Goal: Transaction & Acquisition: Purchase product/service

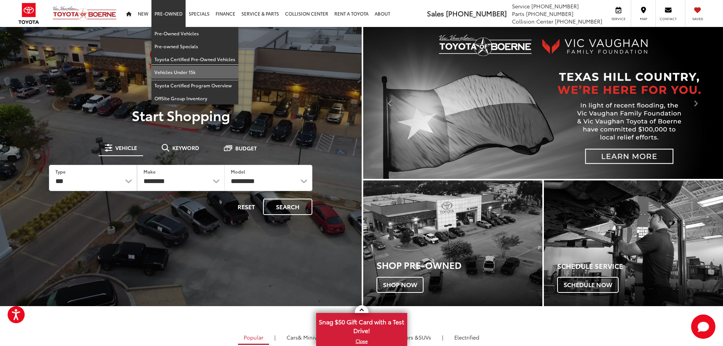
click at [181, 71] on link "Vehicles Under 15k" at bounding box center [194, 72] width 87 height 13
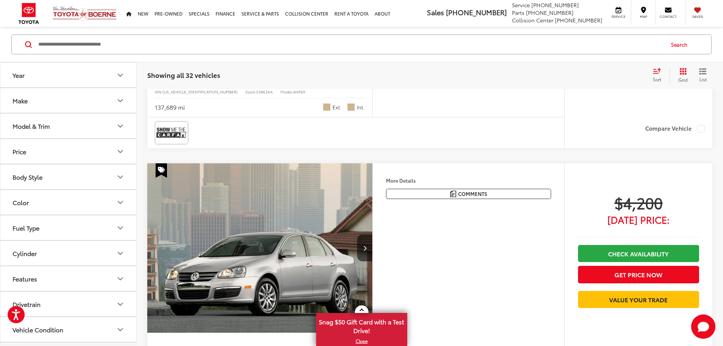
scroll to position [1404, 0]
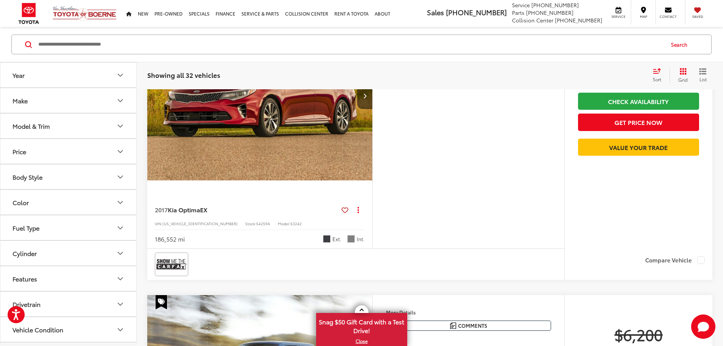
scroll to position [2695, 0]
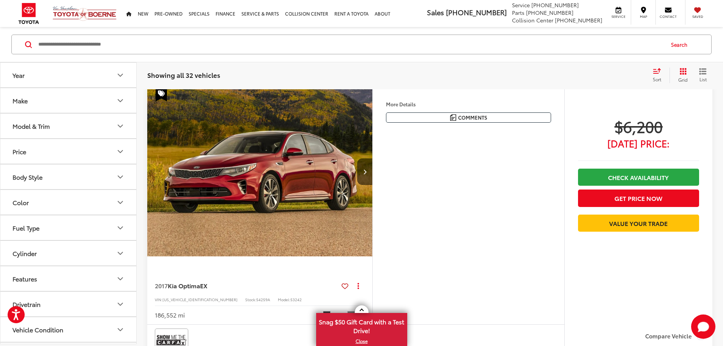
scroll to position [0, 864]
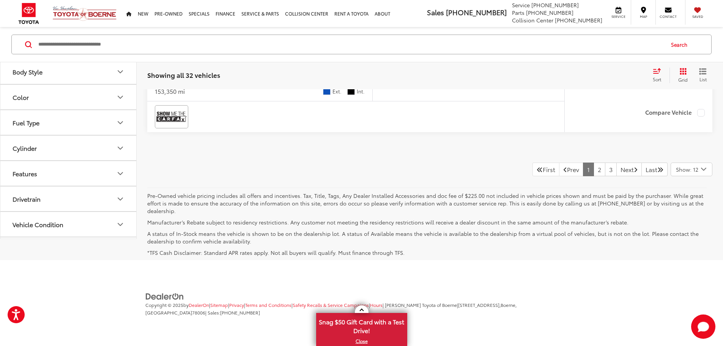
scroll to position [3985, 0]
click at [594, 176] on link "2" at bounding box center [600, 169] width 12 height 14
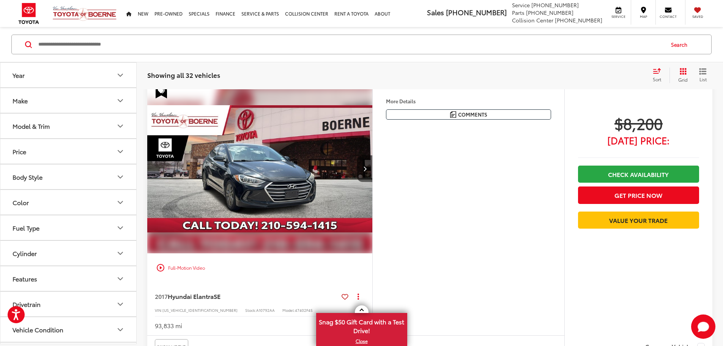
scroll to position [385, 0]
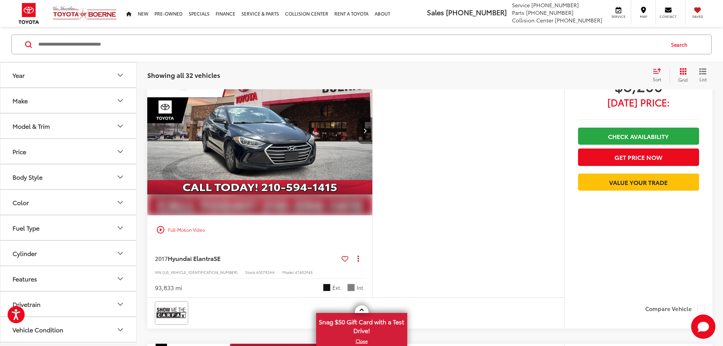
click at [372, 144] on button "Next image" at bounding box center [364, 130] width 15 height 27
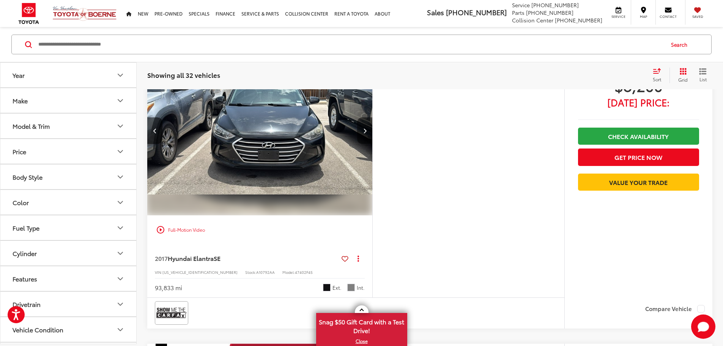
click at [372, 144] on button "Next image" at bounding box center [364, 130] width 15 height 27
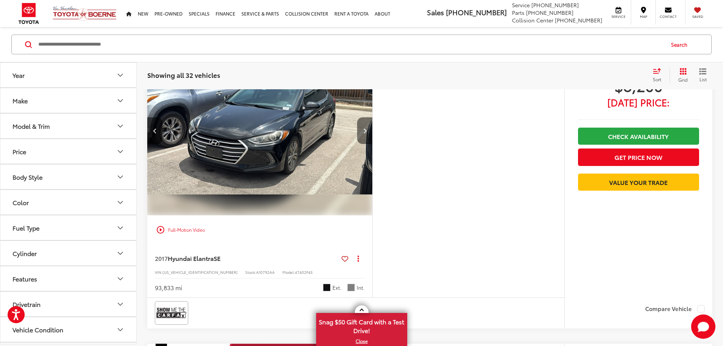
click at [372, 144] on button "Next image" at bounding box center [364, 130] width 15 height 27
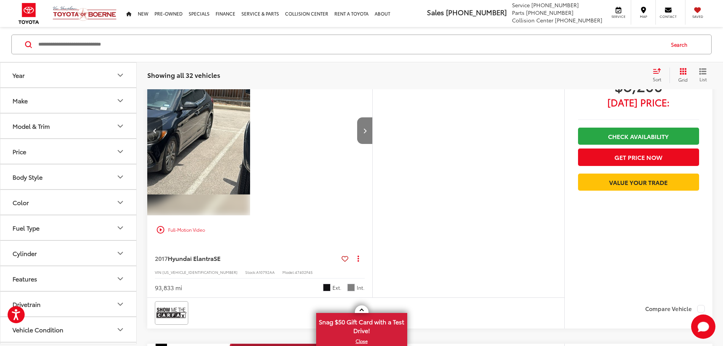
scroll to position [0, 864]
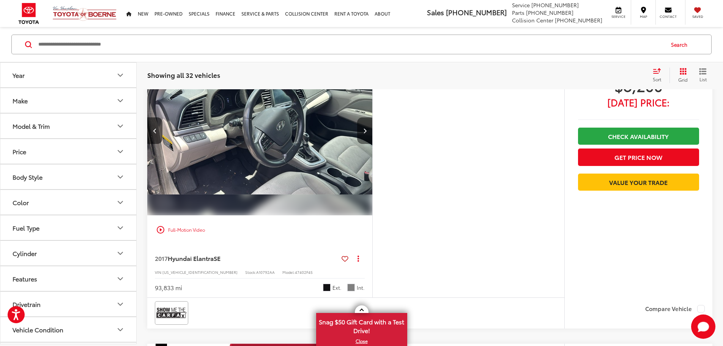
click at [372, 144] on button "Next image" at bounding box center [364, 130] width 15 height 27
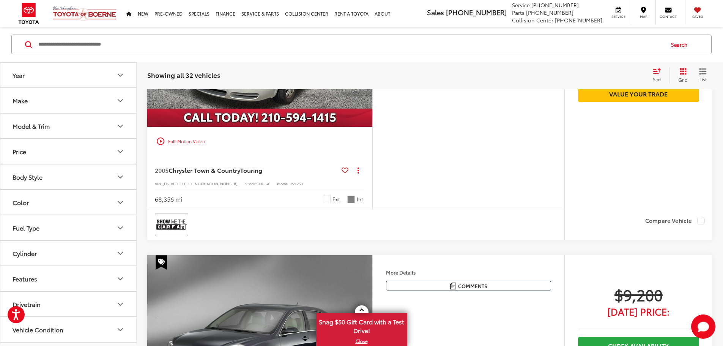
scroll to position [1144, 0]
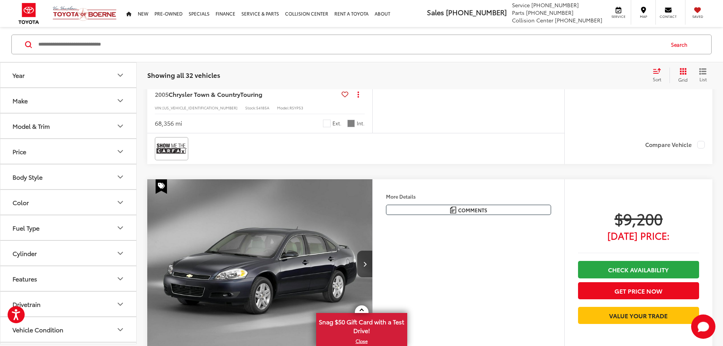
scroll to position [0, 864]
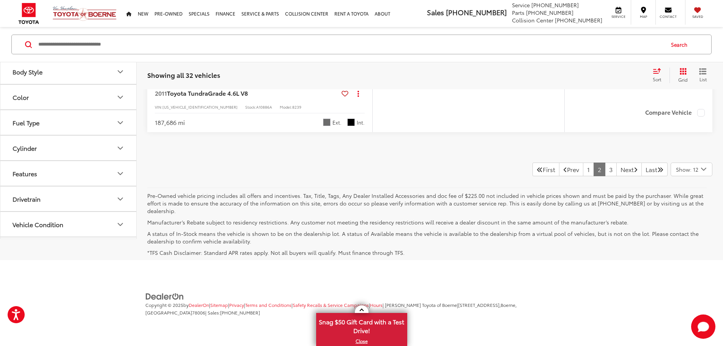
scroll to position [4016, 0]
click at [605, 176] on link "3" at bounding box center [611, 169] width 12 height 14
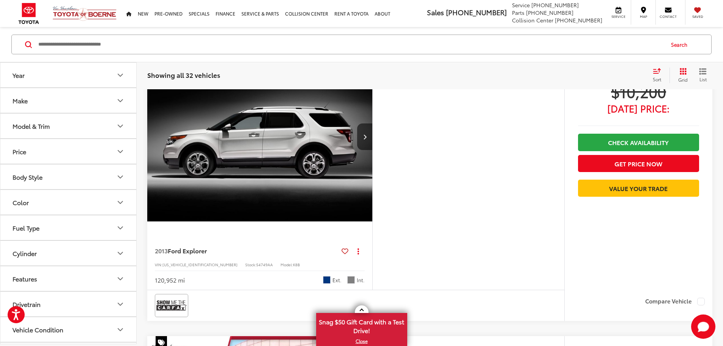
scroll to position [6, 0]
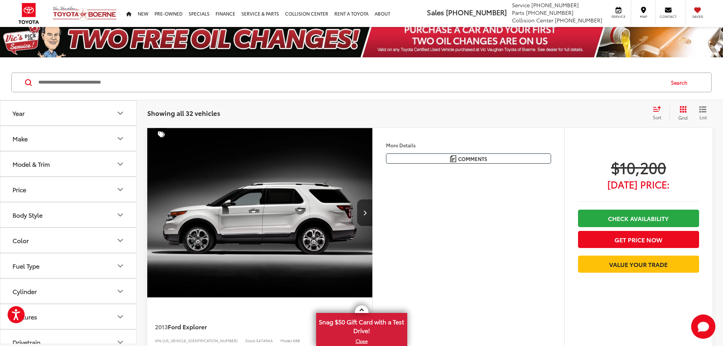
click at [269, 200] on img "2013 Ford Explorer Base 0" at bounding box center [260, 213] width 226 height 170
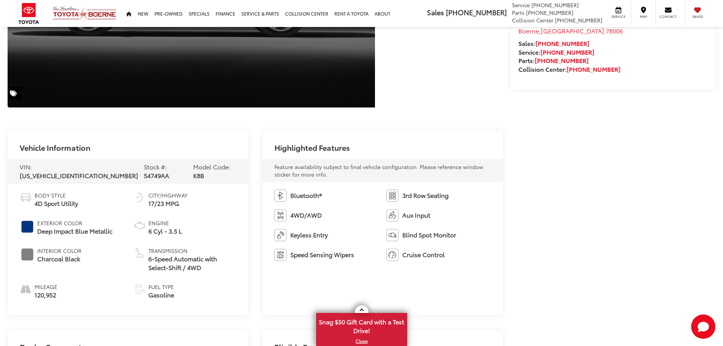
scroll to position [225, 0]
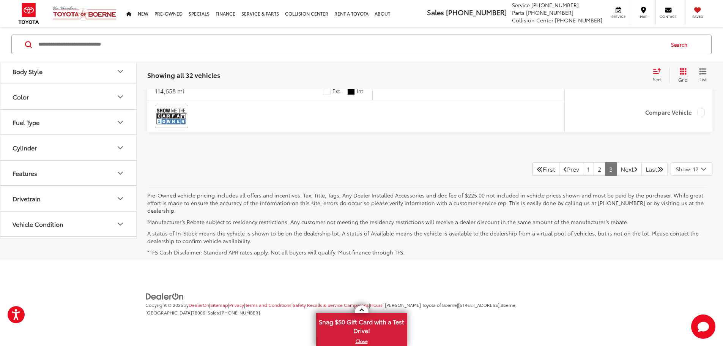
scroll to position [2587, 0]
